Goal: Task Accomplishment & Management: Manage account settings

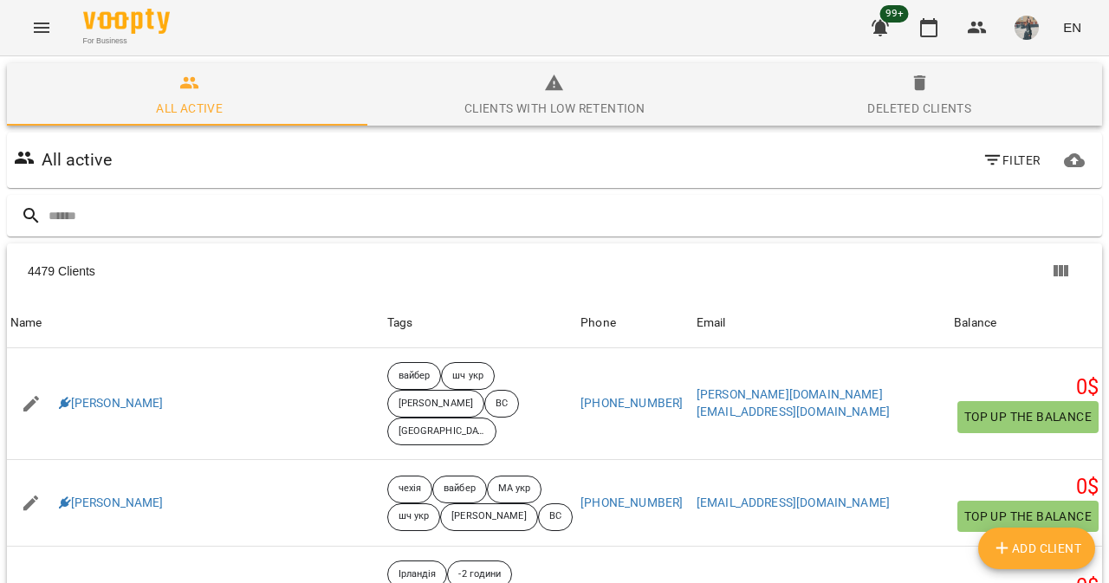
click at [988, 157] on icon "button" at bounding box center [992, 160] width 21 height 21
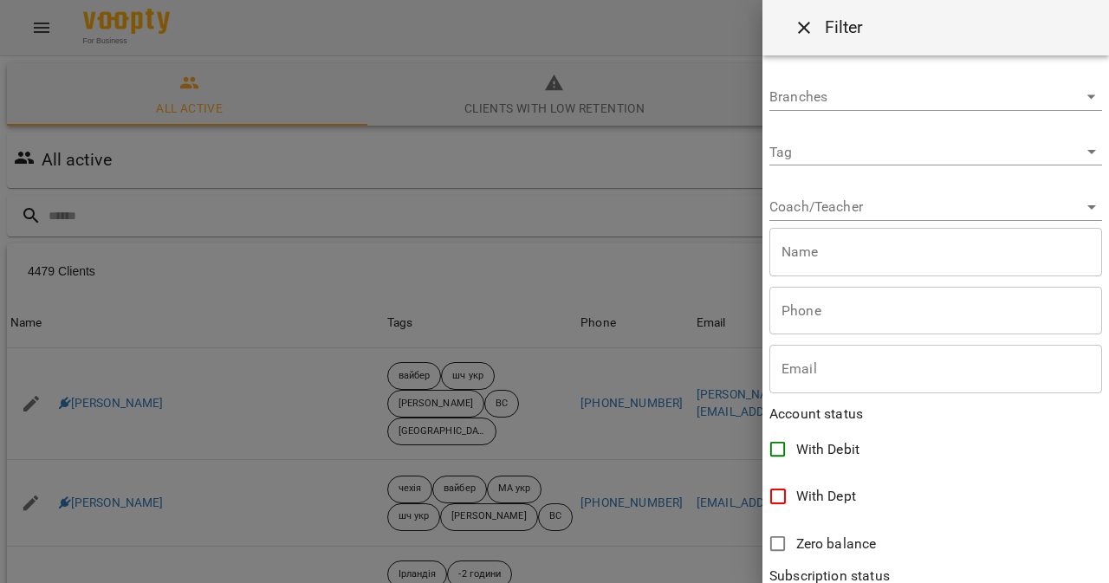
click at [844, 152] on body "For Business 99+ EN All active Clients with low retention Deleted clients All a…" at bounding box center [554, 451] width 1109 height 902
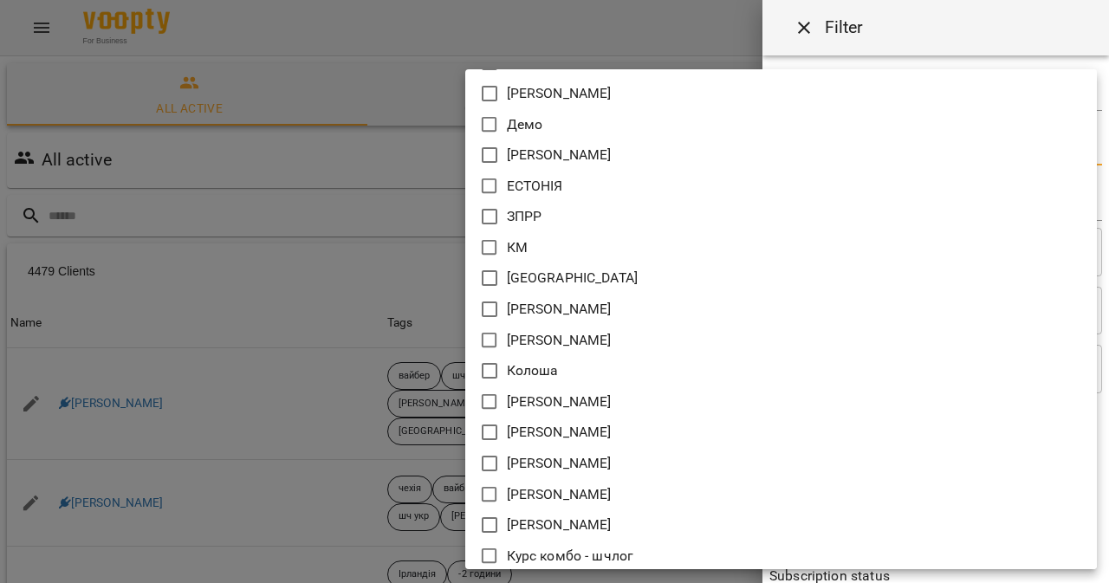
scroll to position [9862, 0]
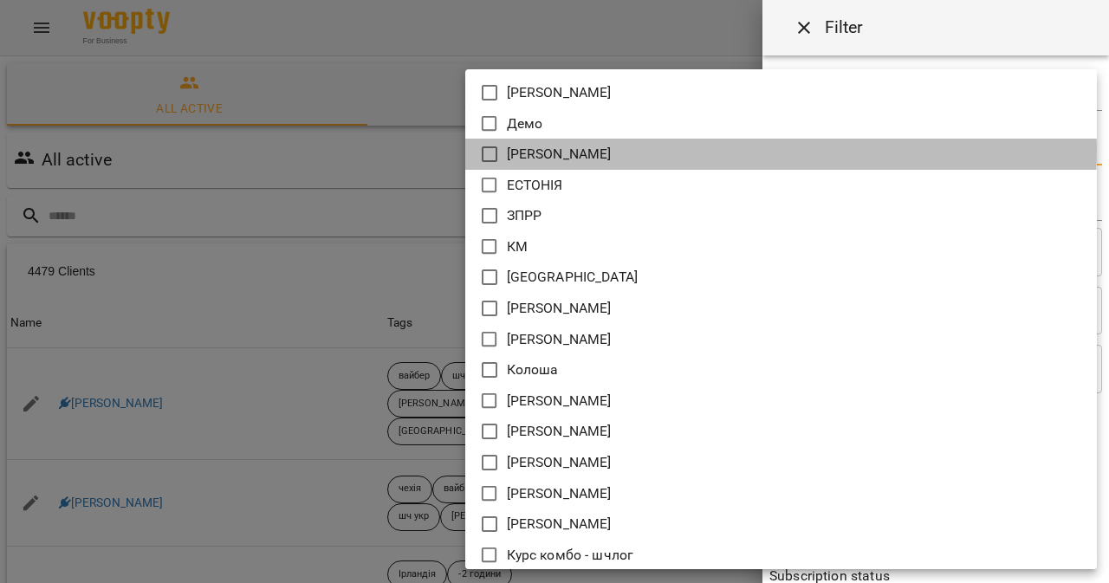
click at [683, 148] on li "Доскалюк Ангеліна" at bounding box center [781, 154] width 632 height 31
type input "**********"
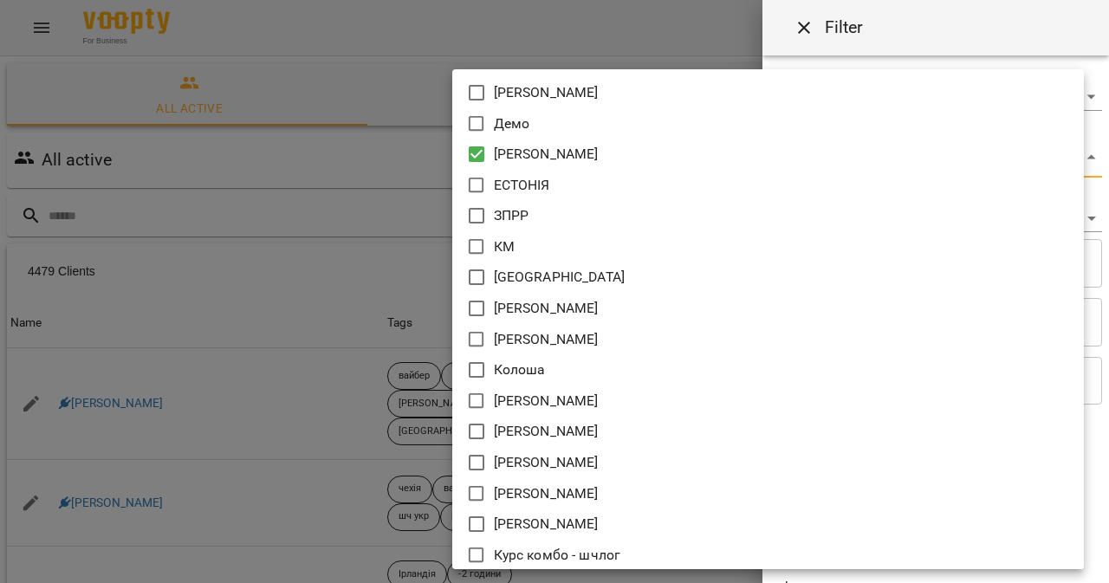
click at [107, 271] on div at bounding box center [554, 291] width 1109 height 583
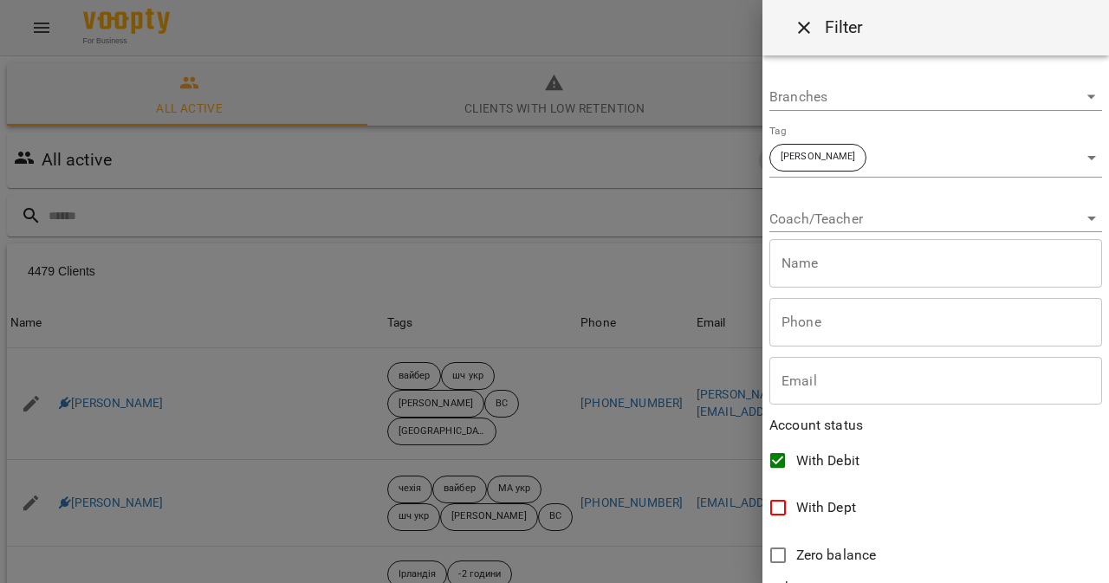
scroll to position [392, 0]
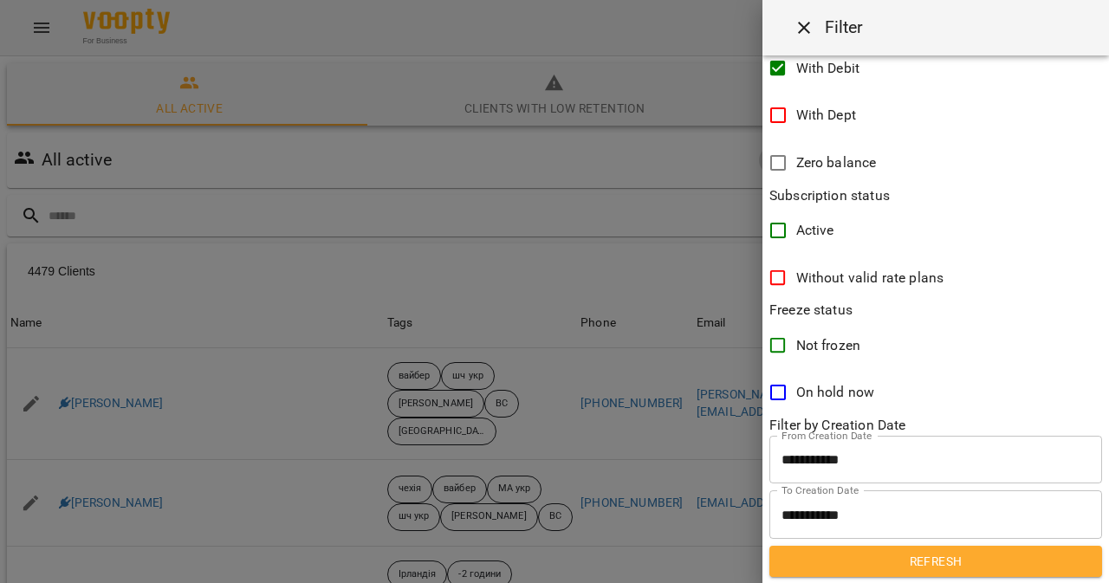
click at [850, 562] on span "Refresh" at bounding box center [935, 561] width 305 height 21
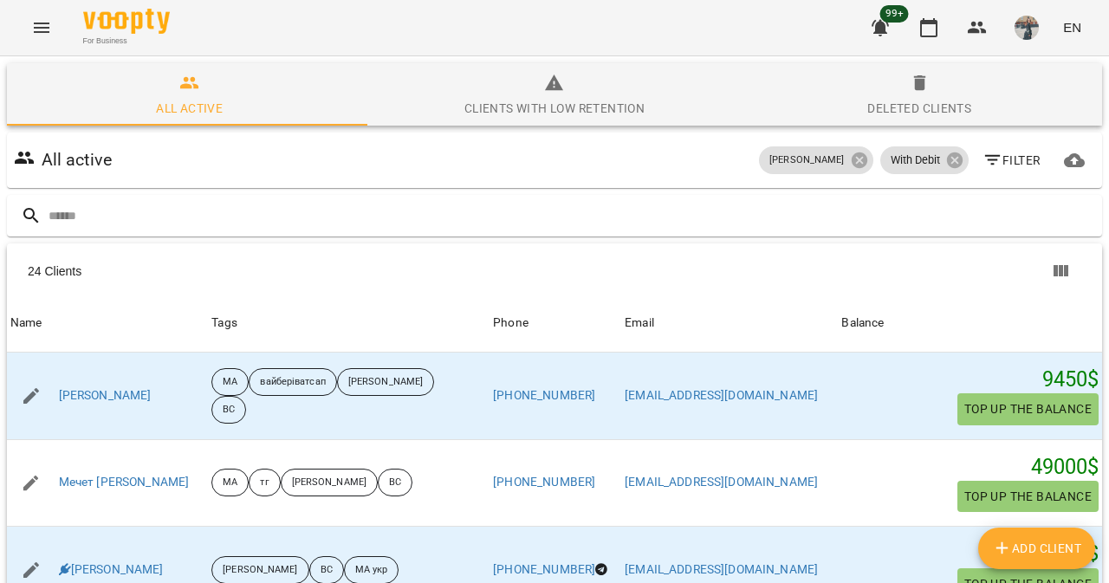
scroll to position [1390, 0]
drag, startPoint x: 128, startPoint y: 398, endPoint x: 212, endPoint y: 186, distance: 227.5
click at [212, 186] on div "All active Доскалюк Ангеліна With Debit Filter" at bounding box center [554, 160] width 1095 height 55
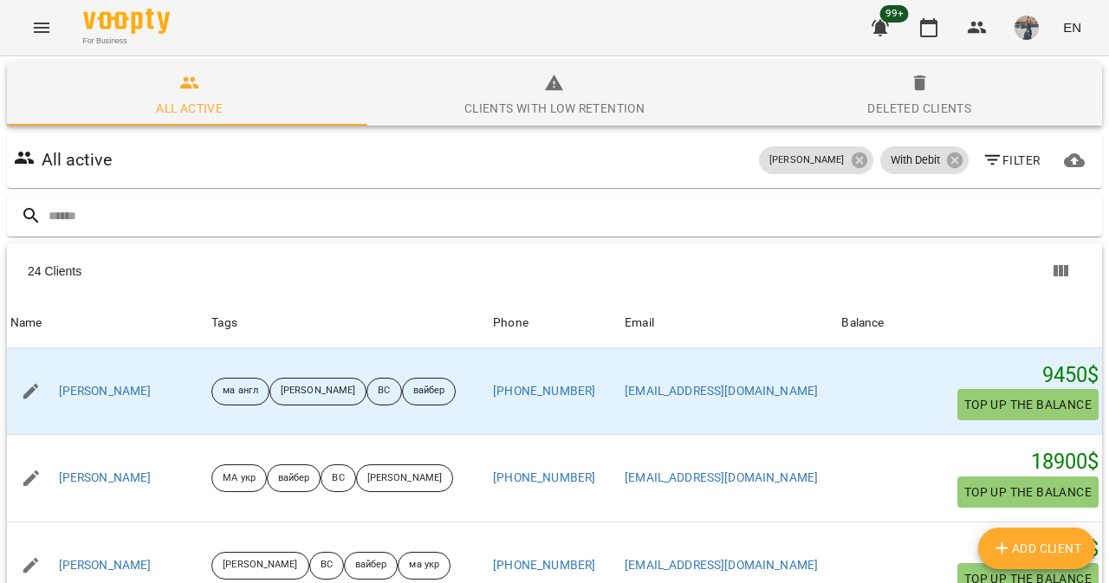
scroll to position [0, 0]
